Goal: Contribute content: Add original content to the website for others to see

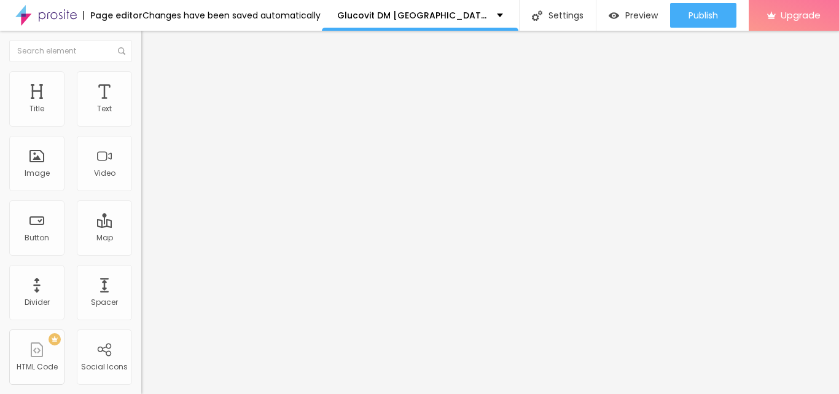
click at [141, 147] on img at bounding box center [145, 142] width 9 height 9
click at [141, 115] on input "Click me" at bounding box center [214, 109] width 147 height 12
paste input "Jetzt Bestellen"
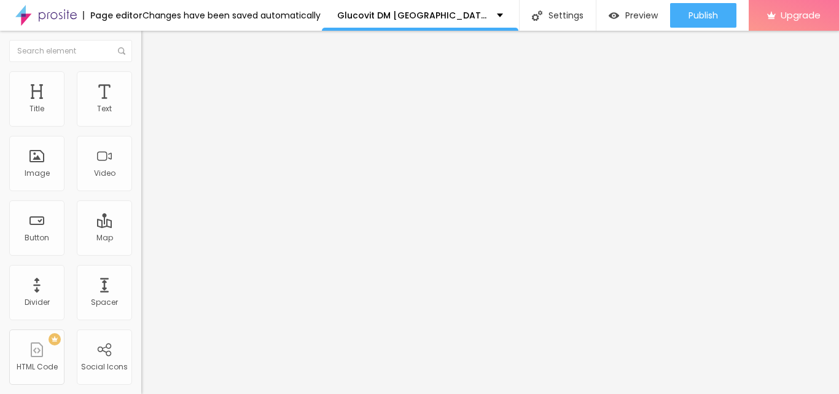
type input "Jetzt Bestellen"
click at [141, 253] on input "https://" at bounding box center [214, 247] width 147 height 12
paste input "[DOMAIN_NAME][URL]"
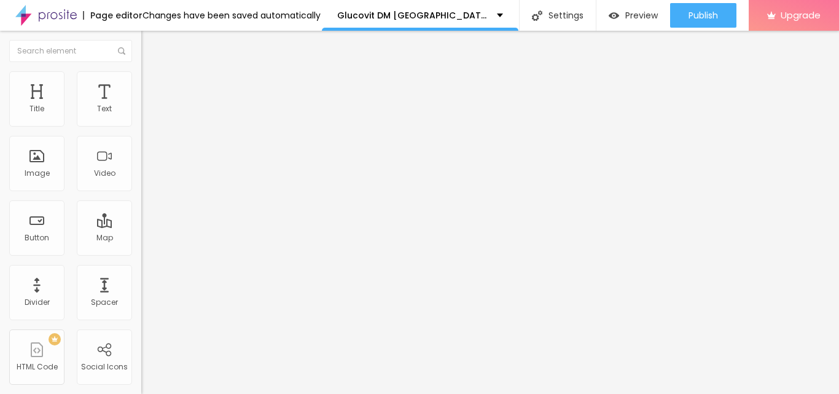
scroll to position [0, 44]
type input "[URL][DOMAIN_NAME]"
click at [141, 268] on div at bounding box center [211, 268] width 141 height 0
click at [141, 104] on div "Add image" at bounding box center [211, 100] width 141 height 9
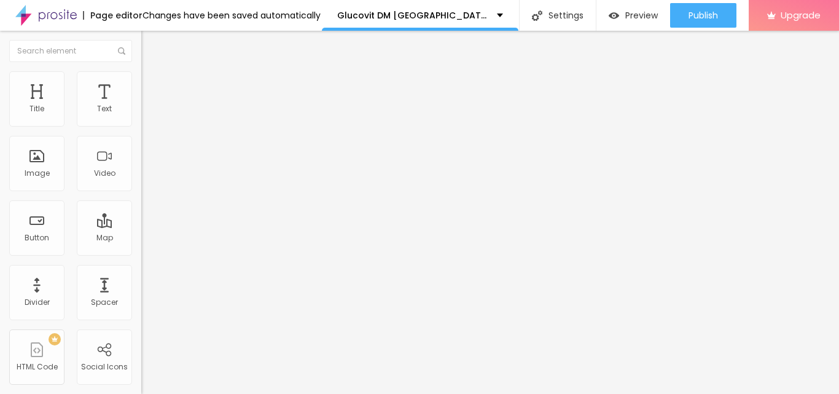
click at [141, 106] on span "Add image" at bounding box center [166, 100] width 50 height 10
click at [141, 80] on li "Style" at bounding box center [211, 77] width 141 height 12
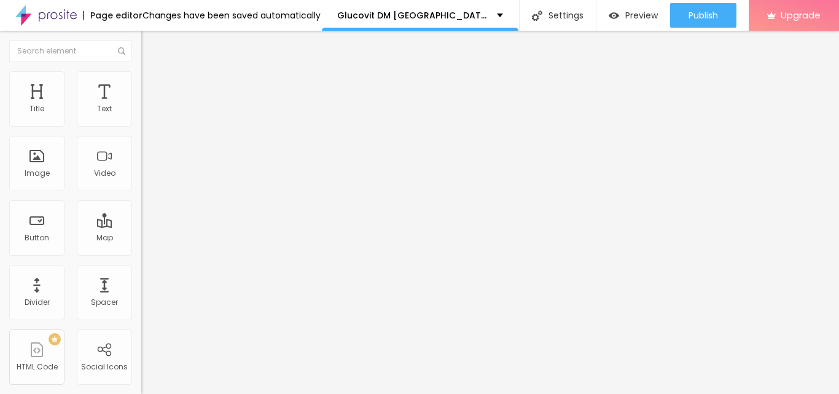
type input "95"
type input "90"
type input "70"
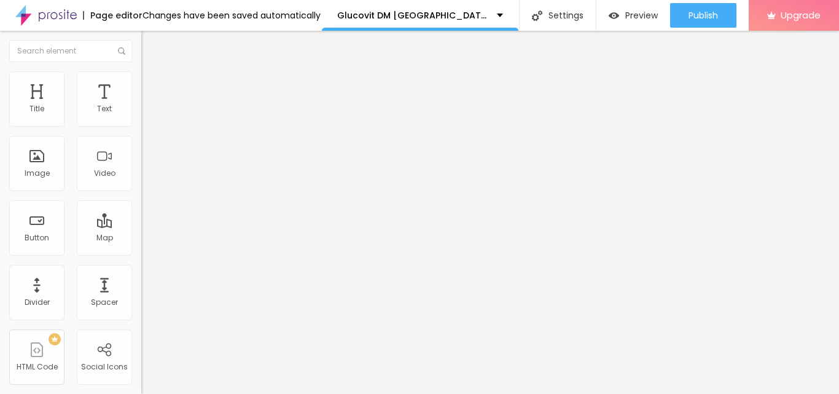
type input "70"
type input "65"
type input "60"
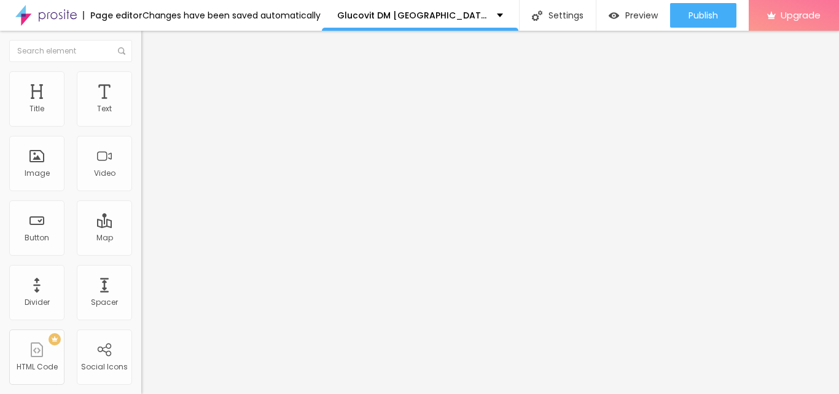
type input "55"
type input "50"
type input "45"
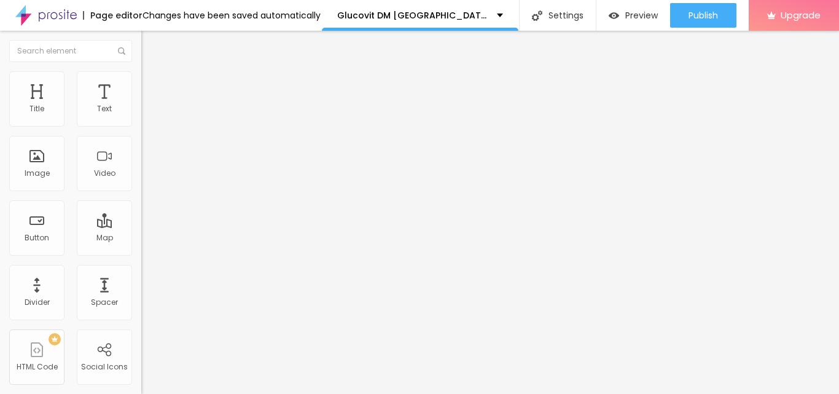
type input "45"
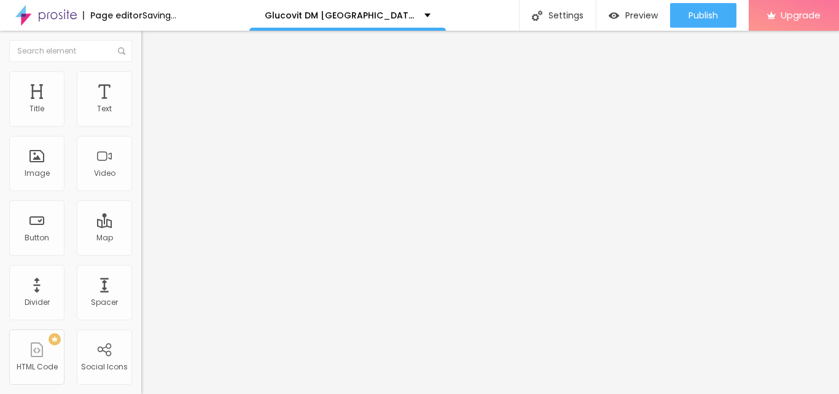
type input "40"
type input "35"
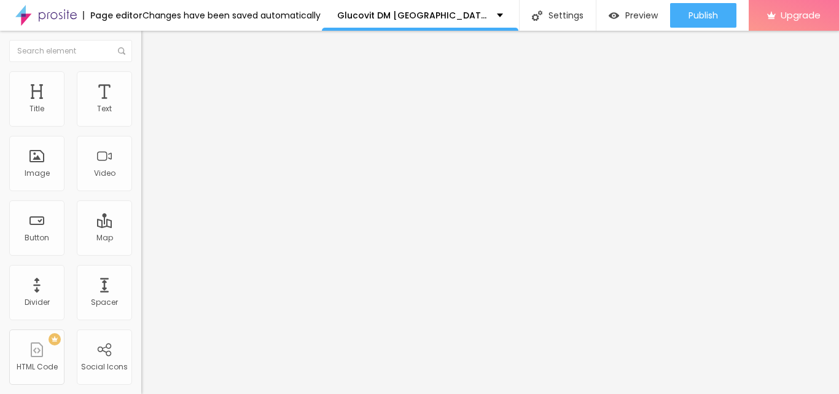
drag, startPoint x: 128, startPoint y: 132, endPoint x: 48, endPoint y: 133, distance: 79.9
type input "35"
click at [141, 126] on input "range" at bounding box center [180, 121] width 79 height 10
click at [141, 70] on img at bounding box center [146, 64] width 11 height 11
click at [141, 155] on img at bounding box center [145, 151] width 9 height 9
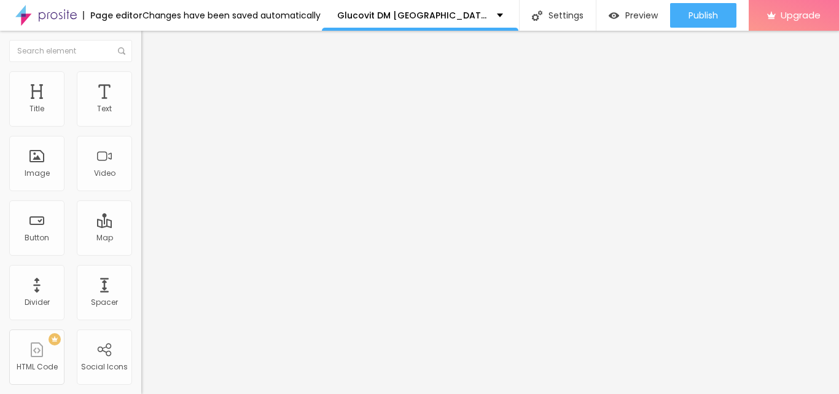
click at [141, 124] on input "text" at bounding box center [214, 118] width 147 height 12
click at [141, 252] on input "https://" at bounding box center [214, 246] width 147 height 12
paste input "[DOMAIN_NAME][URL]"
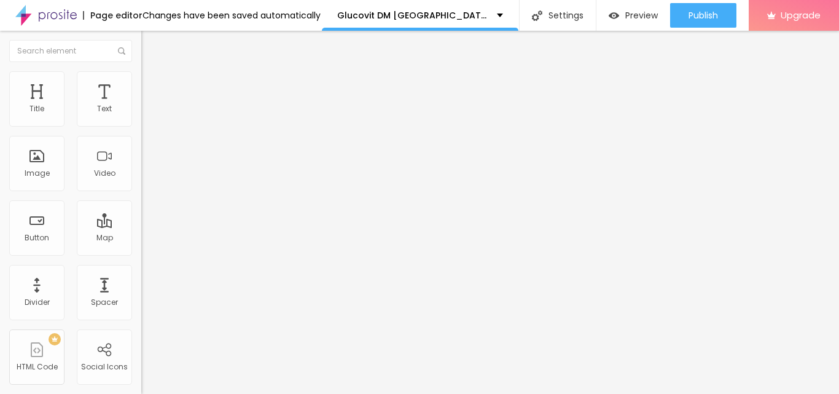
scroll to position [0, 74]
type input "[URL][DOMAIN_NAME]"
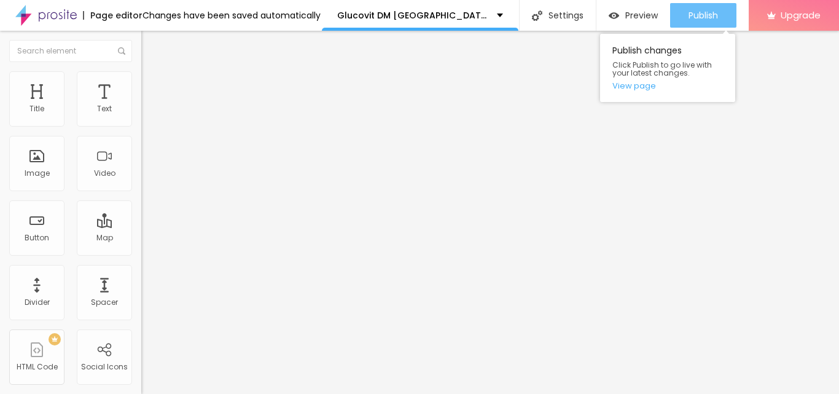
click at [697, 15] on span "Publish" at bounding box center [703, 15] width 29 height 10
